Goal: Navigation & Orientation: Find specific page/section

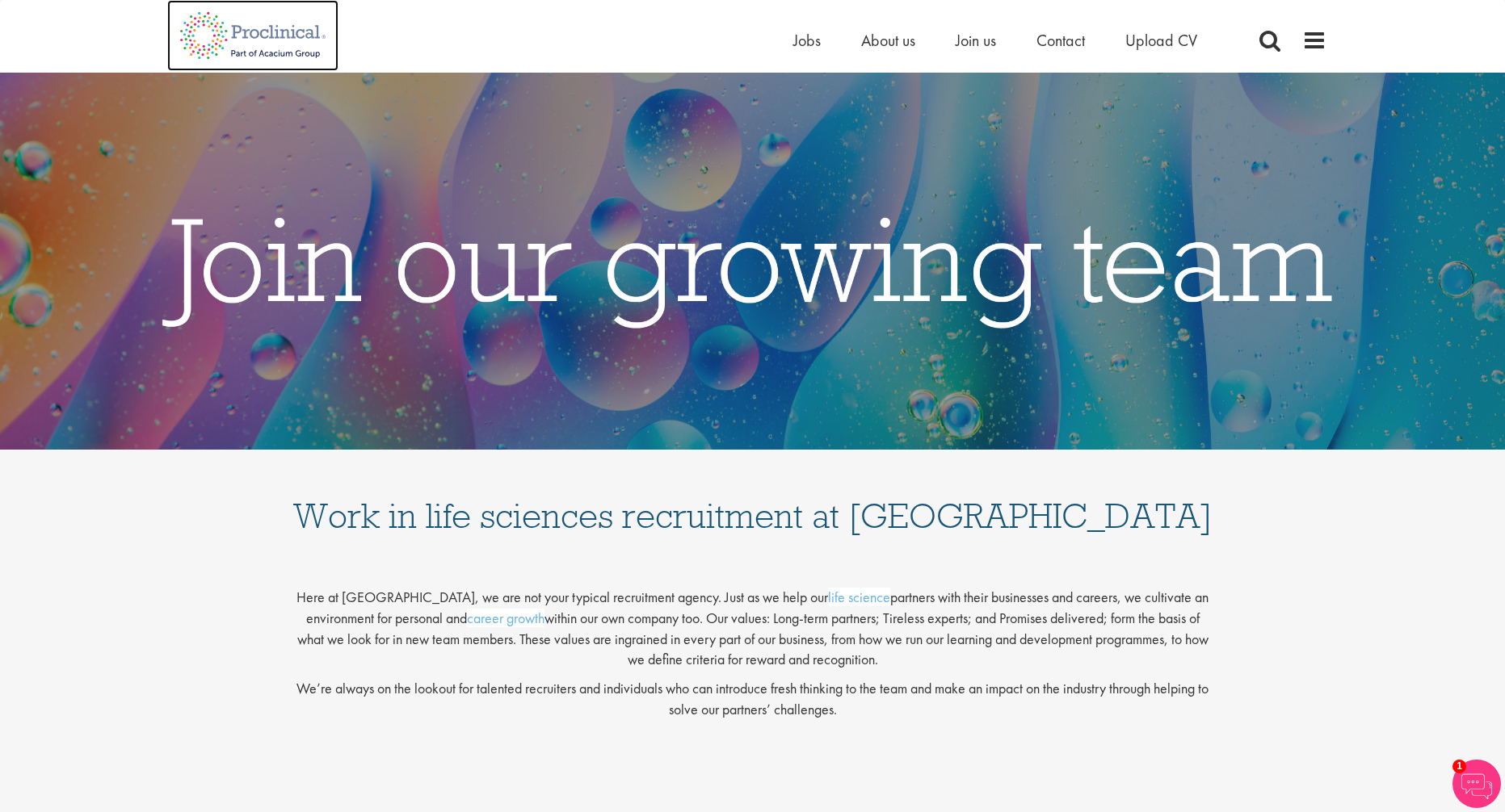
click at [243, 45] on img at bounding box center [253, 36] width 171 height 71
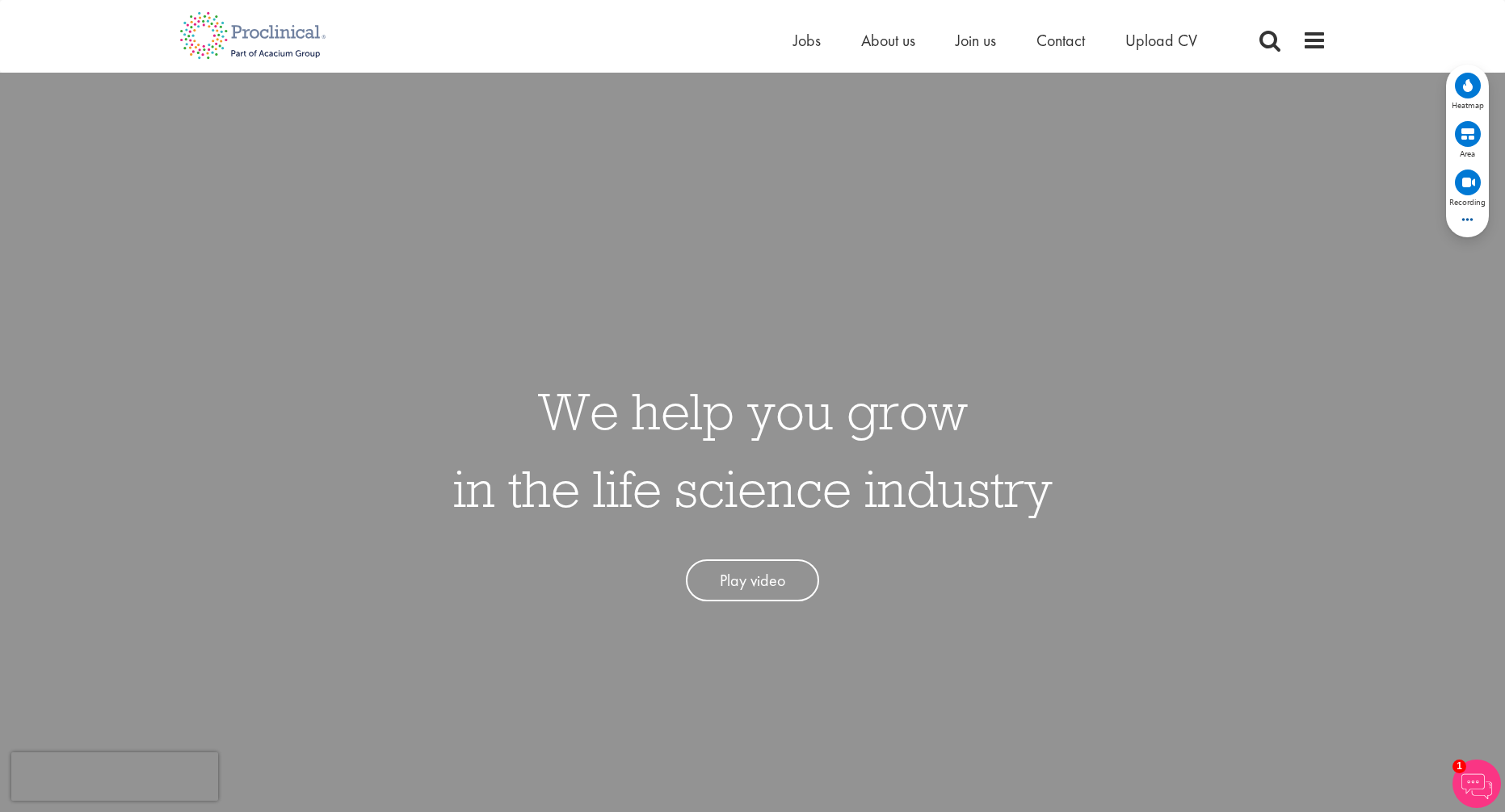
click at [1450, 21] on div "Home Jobs About us Join us Contact Upload CV" at bounding box center [752, 30] width 1505 height 61
click at [530, 47] on div "Home Jobs About us Join us Contact Upload CV" at bounding box center [747, 30] width 1159 height 61
drag, startPoint x: 588, startPoint y: 3, endPoint x: 572, endPoint y: 22, distance: 24.8
click at [588, 4] on div "Home Jobs About us Join us Contact Upload CV" at bounding box center [747, 30] width 1159 height 61
click at [1245, 490] on div "We help you grow in the life science industry Play video" at bounding box center [752, 479] width 1529 height 812
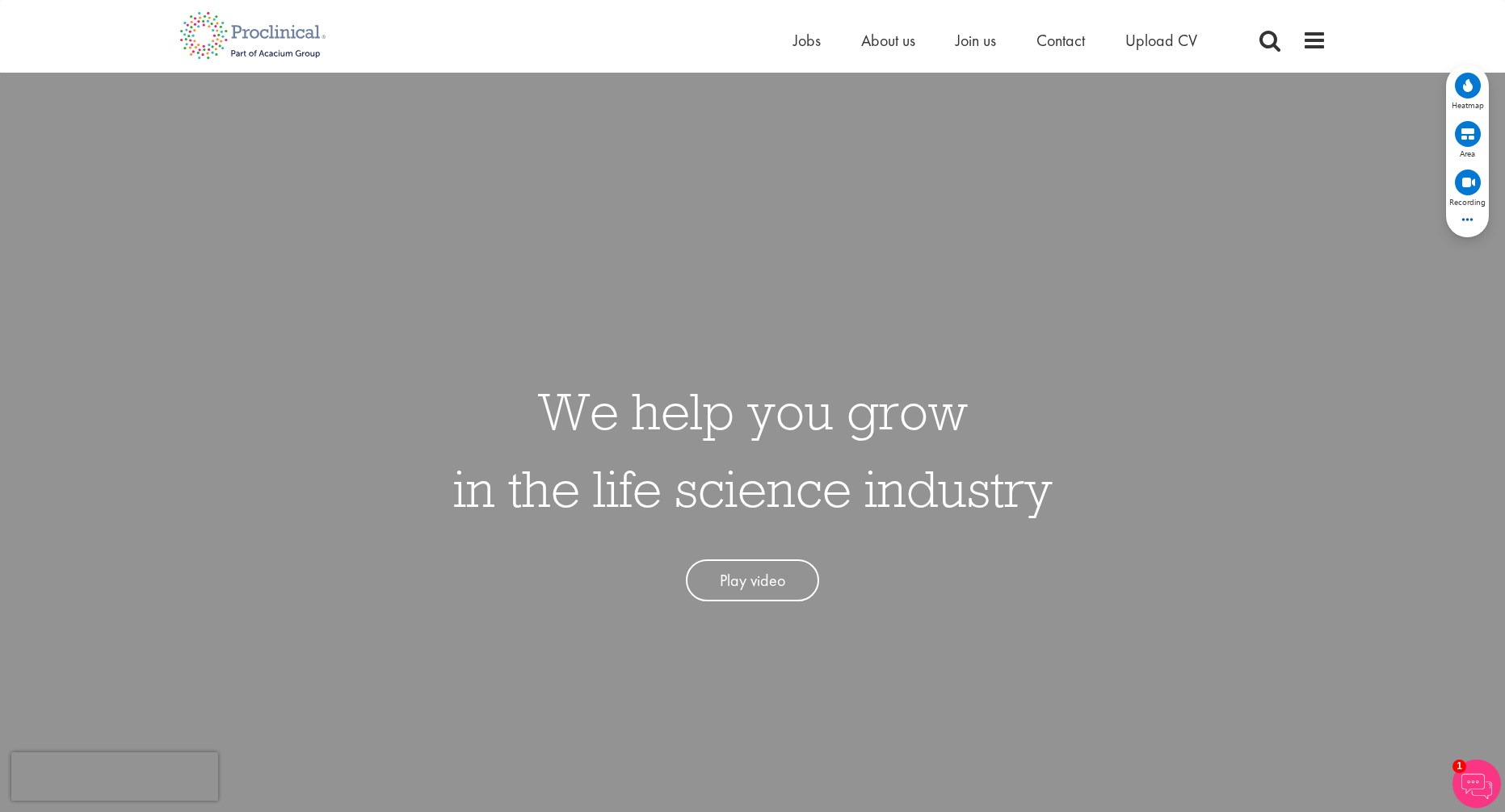
scroll to position [1, 0]
click at [942, 198] on div "We help you grow in the life science industry Play video" at bounding box center [752, 478] width 1529 height 812
